Goal: Task Accomplishment & Management: Use online tool/utility

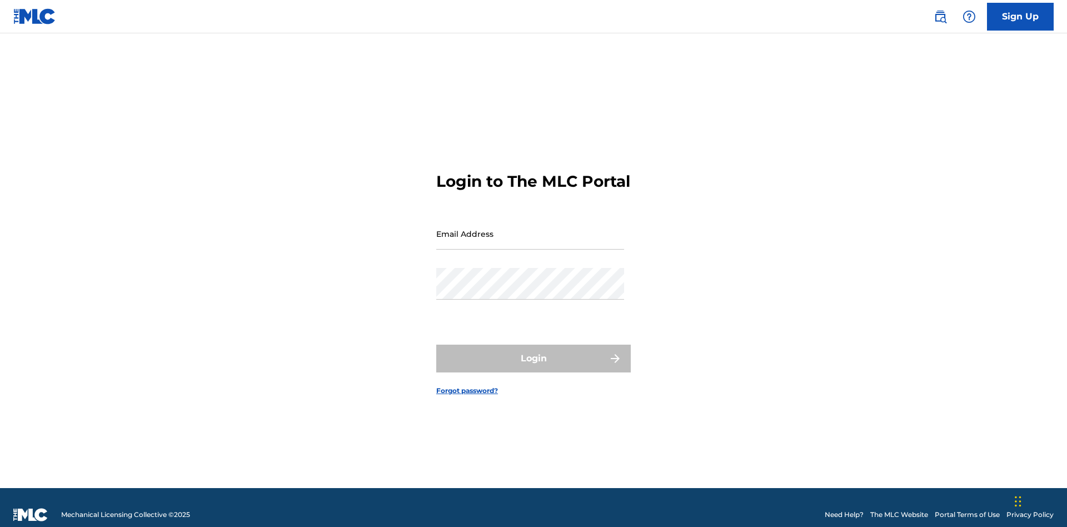
scroll to position [14, 0]
click at [530, 228] on input "Email Address" at bounding box center [530, 234] width 188 height 32
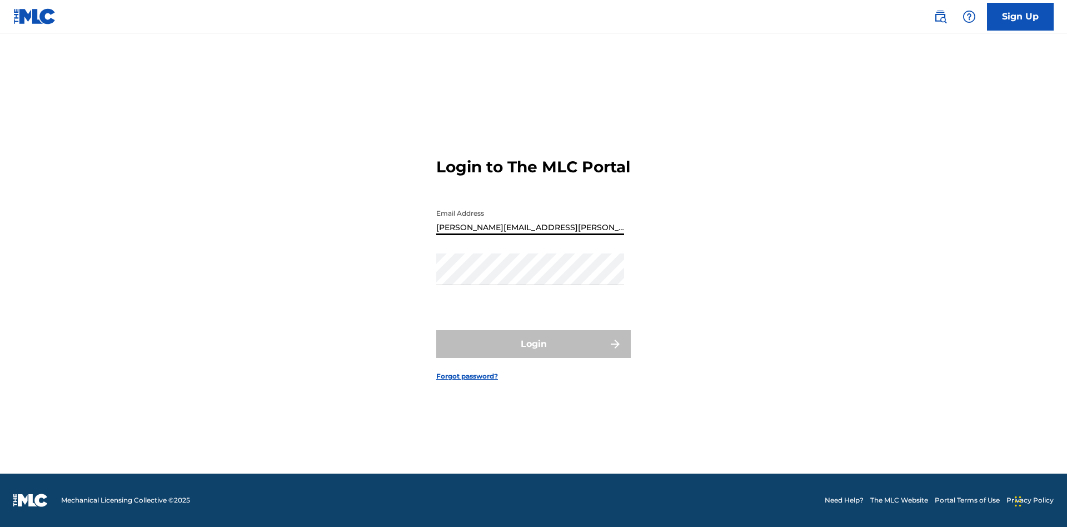
type input "[PERSON_NAME][EMAIL_ADDRESS][PERSON_NAME][DOMAIN_NAME]"
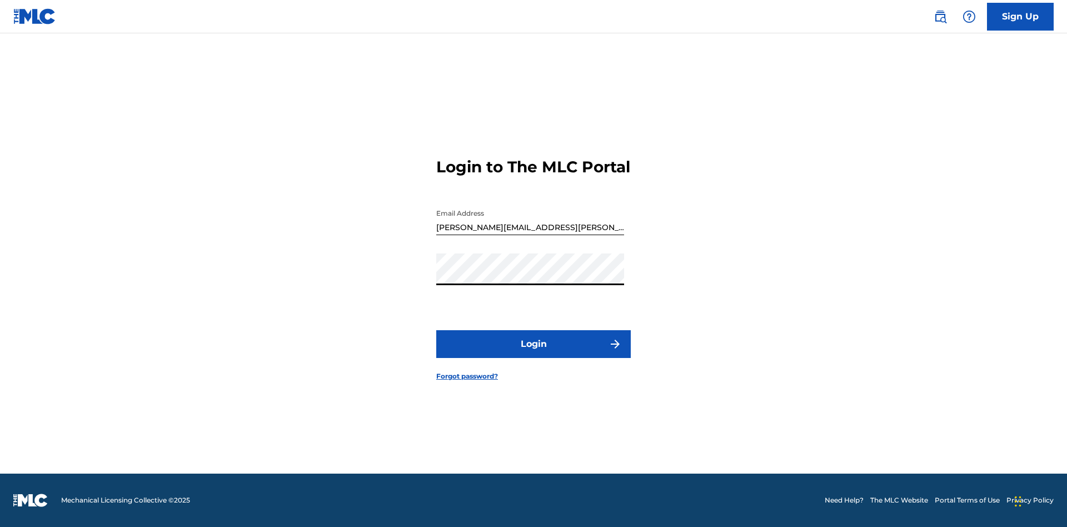
click at [533, 353] on button "Login" at bounding box center [533, 344] width 194 height 28
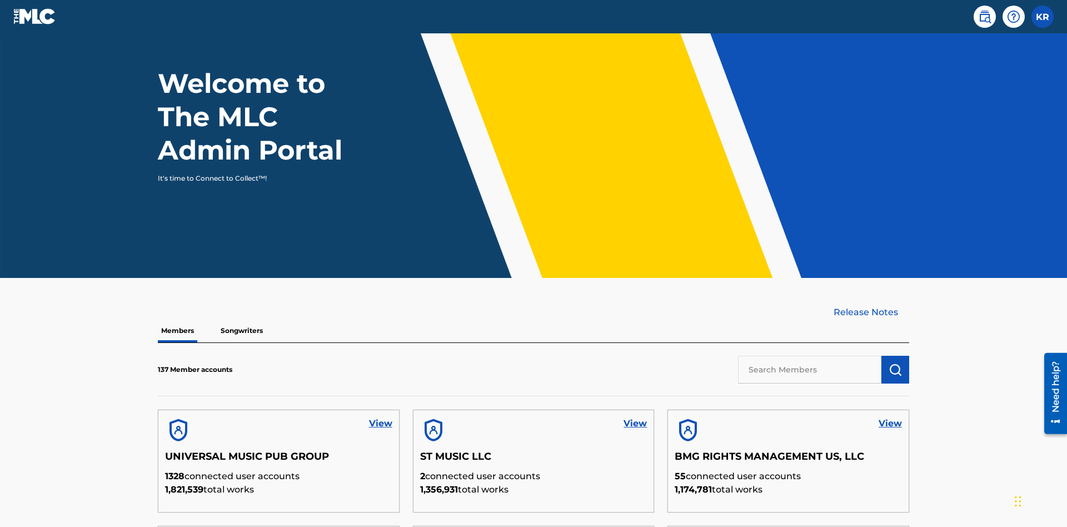
scroll to position [336, 0]
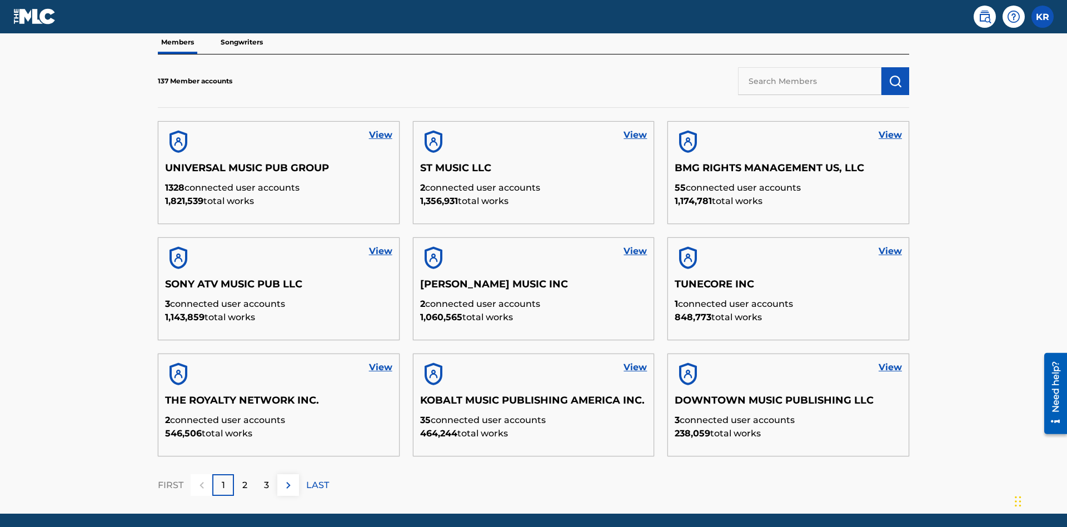
click at [809, 81] on input "text" at bounding box center [809, 81] width 143 height 28
type input "UNIVERSAL MUSIC PUB GROUP"
click at [895, 74] on img "submit" at bounding box center [894, 80] width 13 height 13
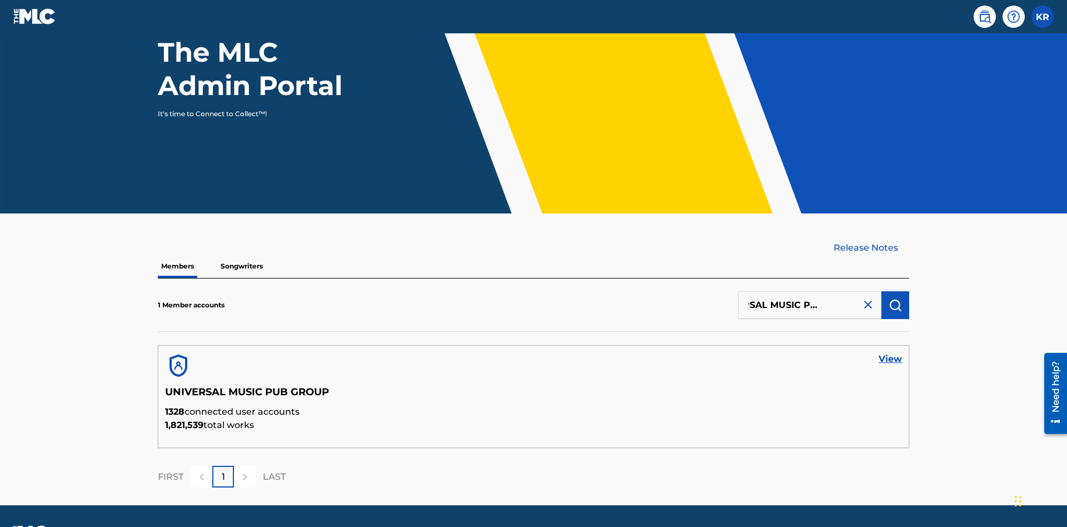
scroll to position [144, 0]
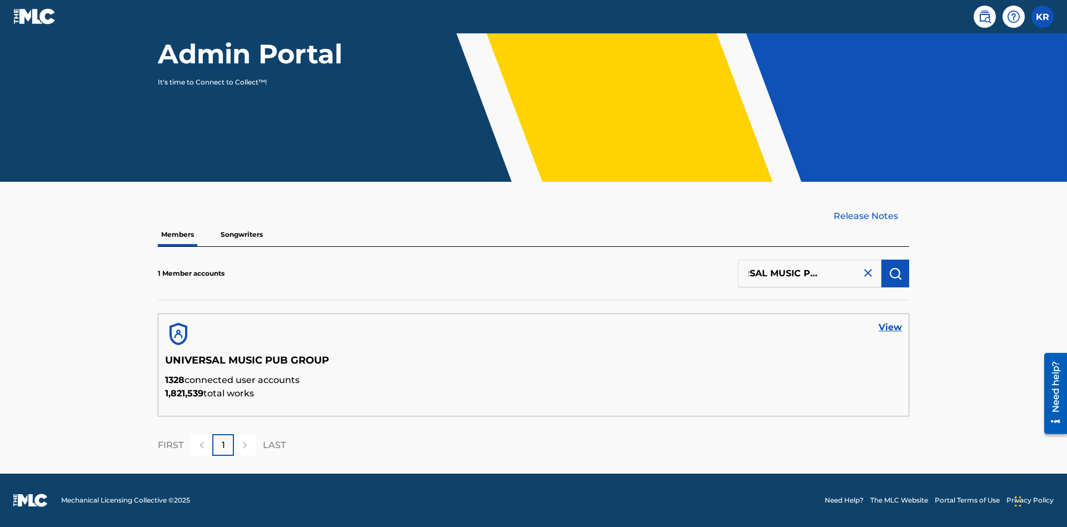
click at [890, 327] on link "View" at bounding box center [889, 327] width 23 height 13
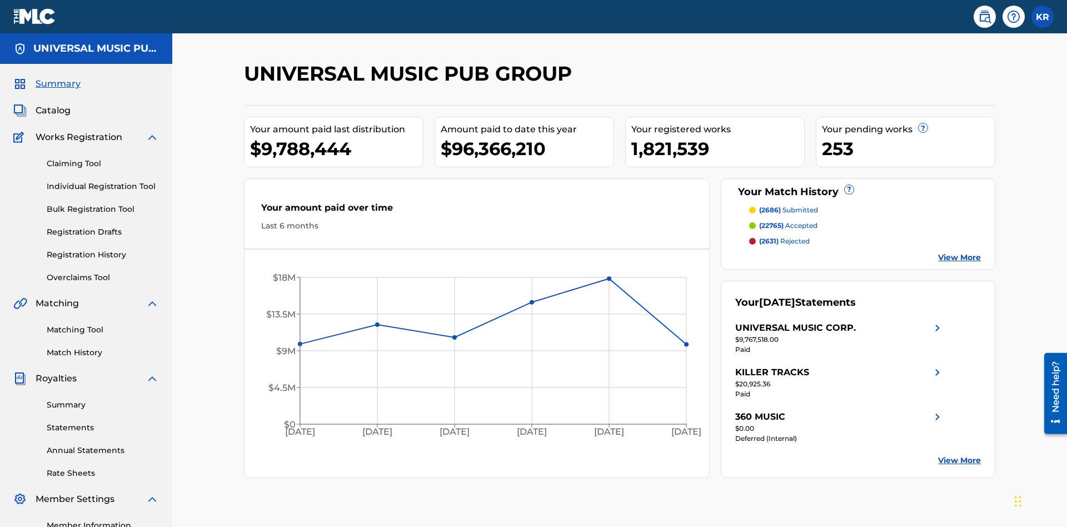
click at [103, 181] on link "Individual Registration Tool" at bounding box center [103, 187] width 112 height 12
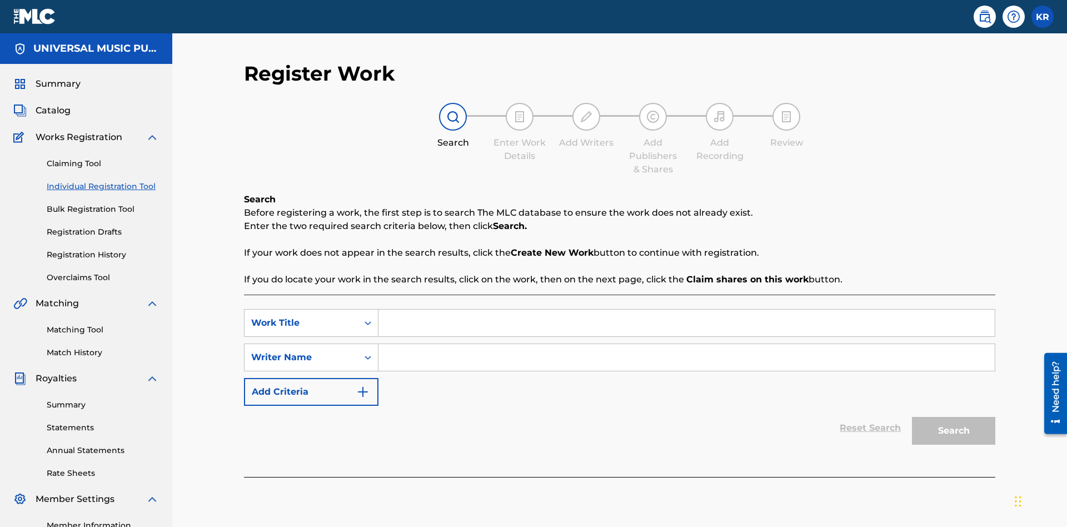
click at [686, 309] on input "Search Form" at bounding box center [686, 322] width 616 height 27
type input "Saved Work"
click at [686, 344] on input "Search Form" at bounding box center [686, 357] width 616 height 27
click at [953, 417] on button "Search" at bounding box center [953, 431] width 83 height 28
